Goal: Task Accomplishment & Management: Complete application form

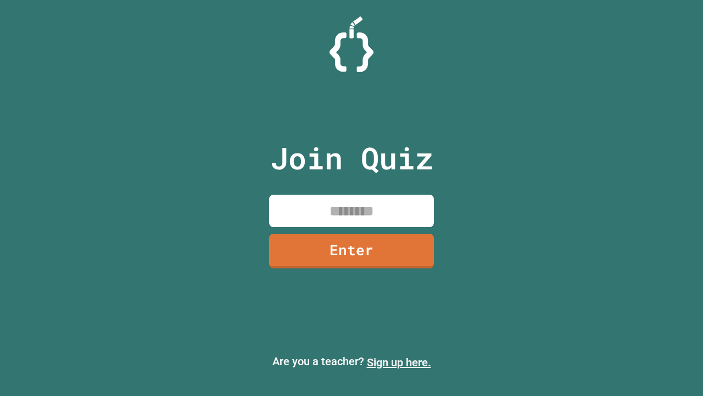
click at [399, 362] on link "Sign up here." at bounding box center [399, 361] width 64 height 13
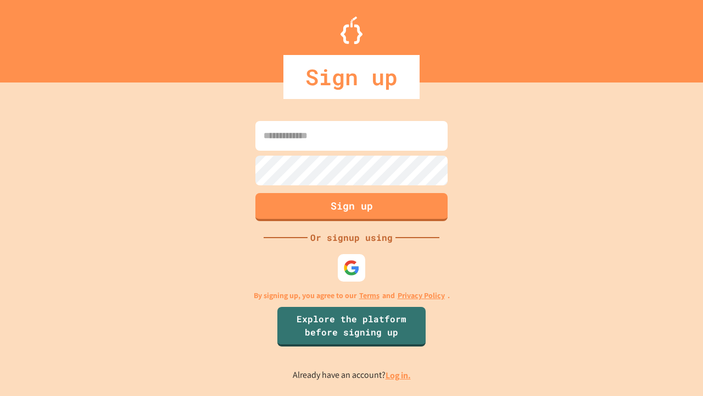
click at [399, 375] on link "Log in." at bounding box center [398, 375] width 25 height 12
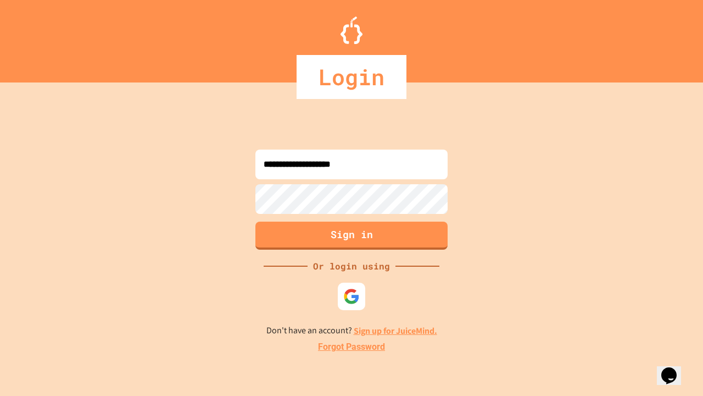
type input "**********"
